Goal: Task Accomplishment & Management: Manage account settings

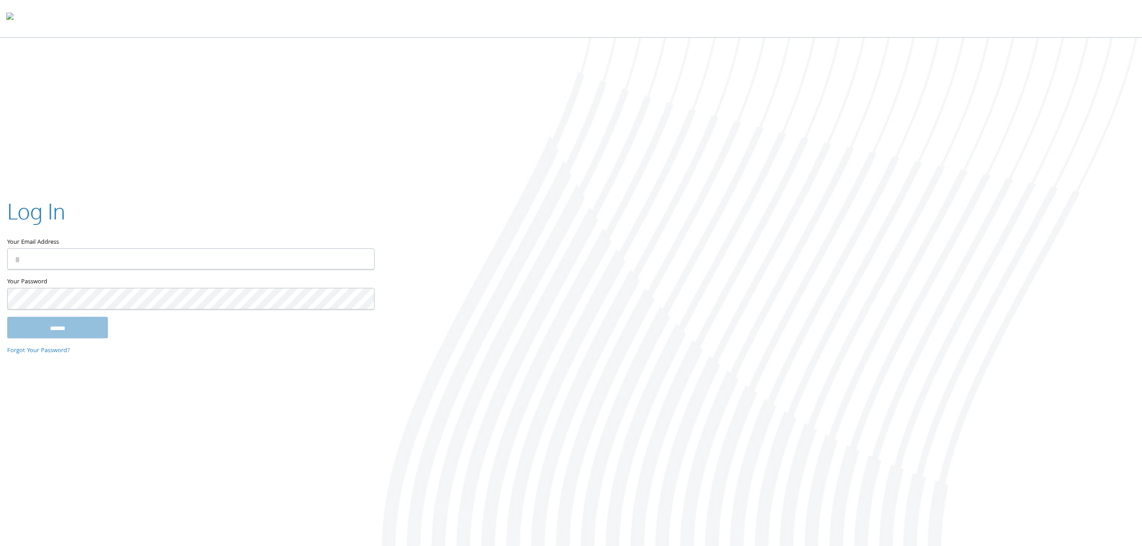
click at [698, 80] on div at bounding box center [761, 293] width 761 height 510
type input "**********"
click at [78, 321] on input "******" at bounding box center [57, 328] width 101 height 22
